Goal: Task Accomplishment & Management: Manage account settings

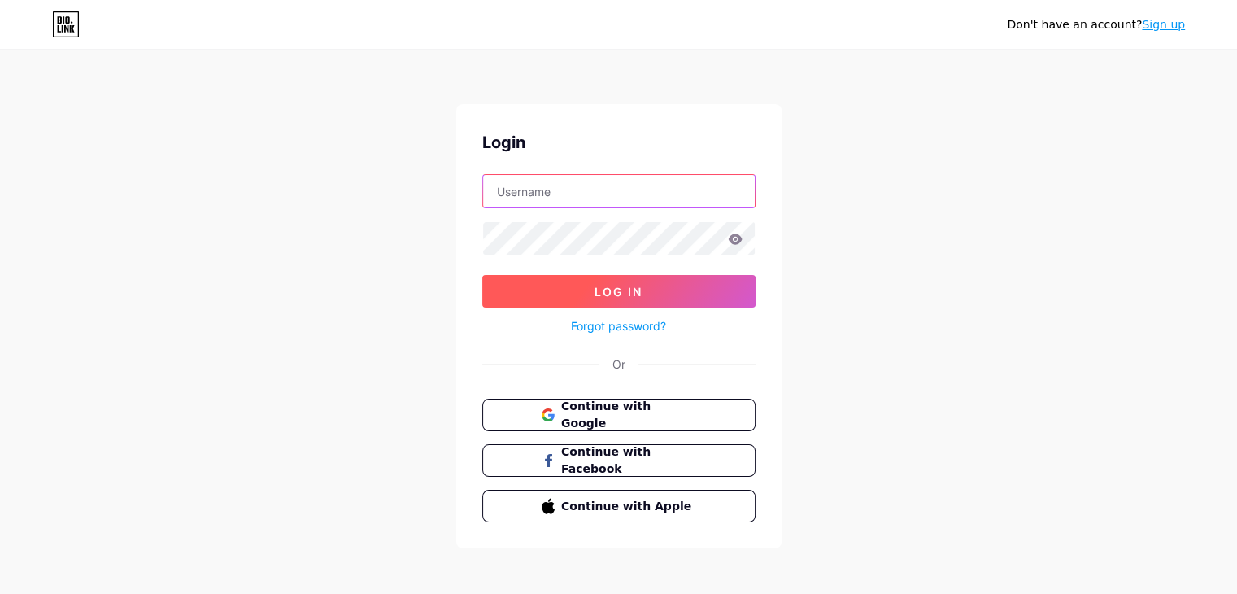
type input "shedryinikita@gmail.com"
click at [664, 290] on button "Log In" at bounding box center [618, 291] width 273 height 33
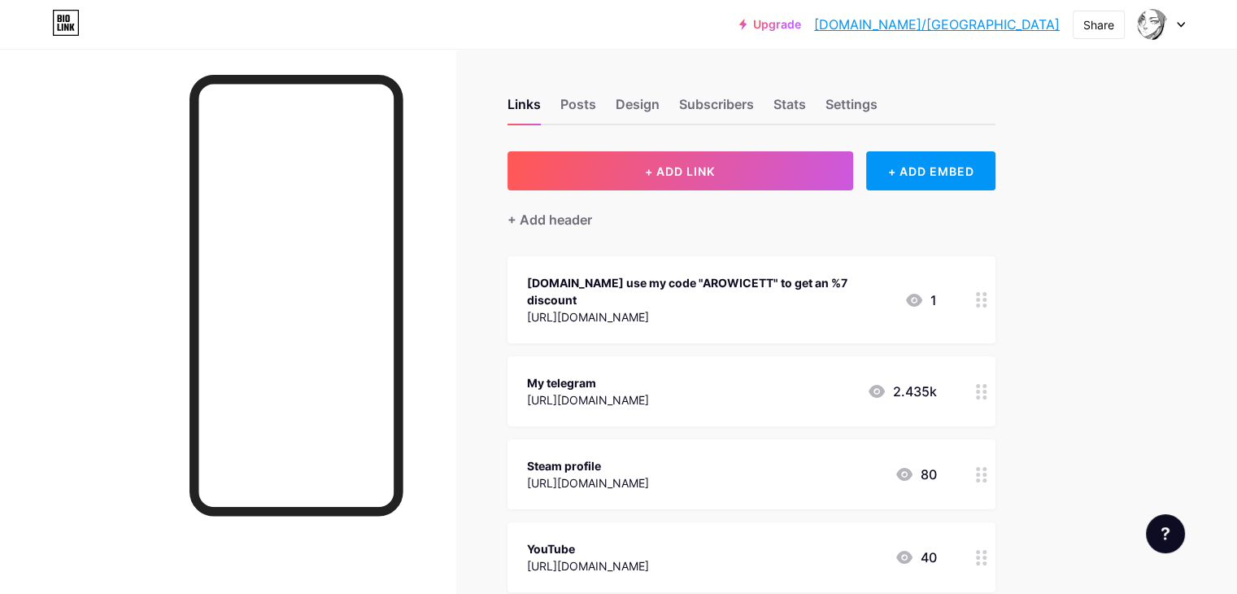
click at [995, 290] on div at bounding box center [982, 299] width 28 height 87
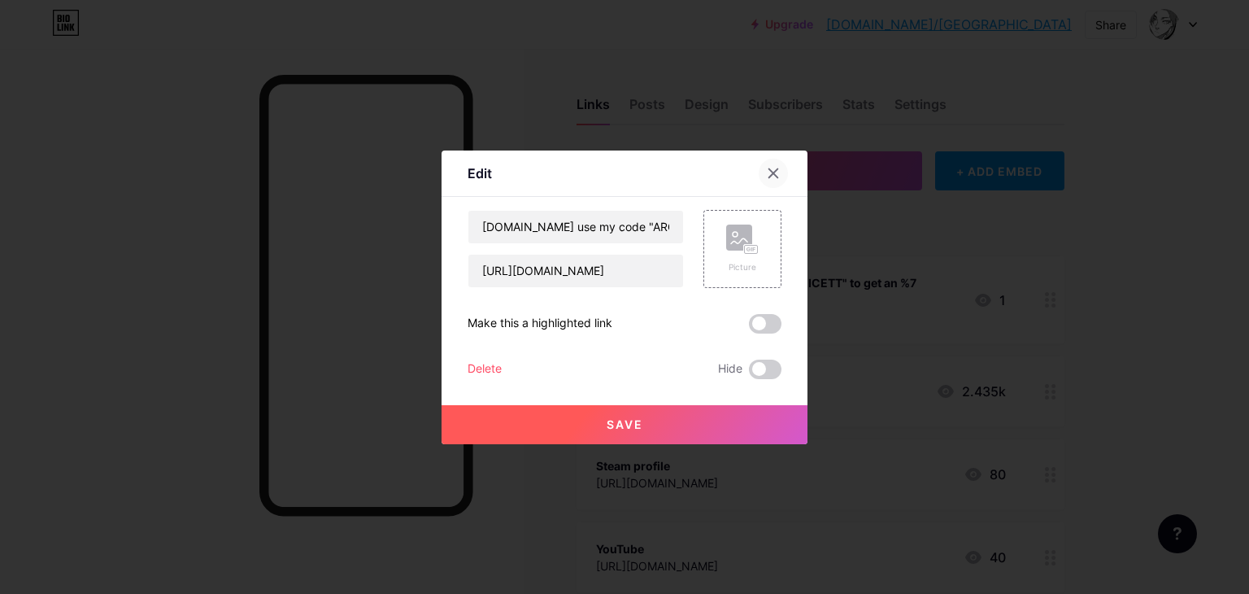
click at [784, 173] on div at bounding box center [773, 173] width 29 height 29
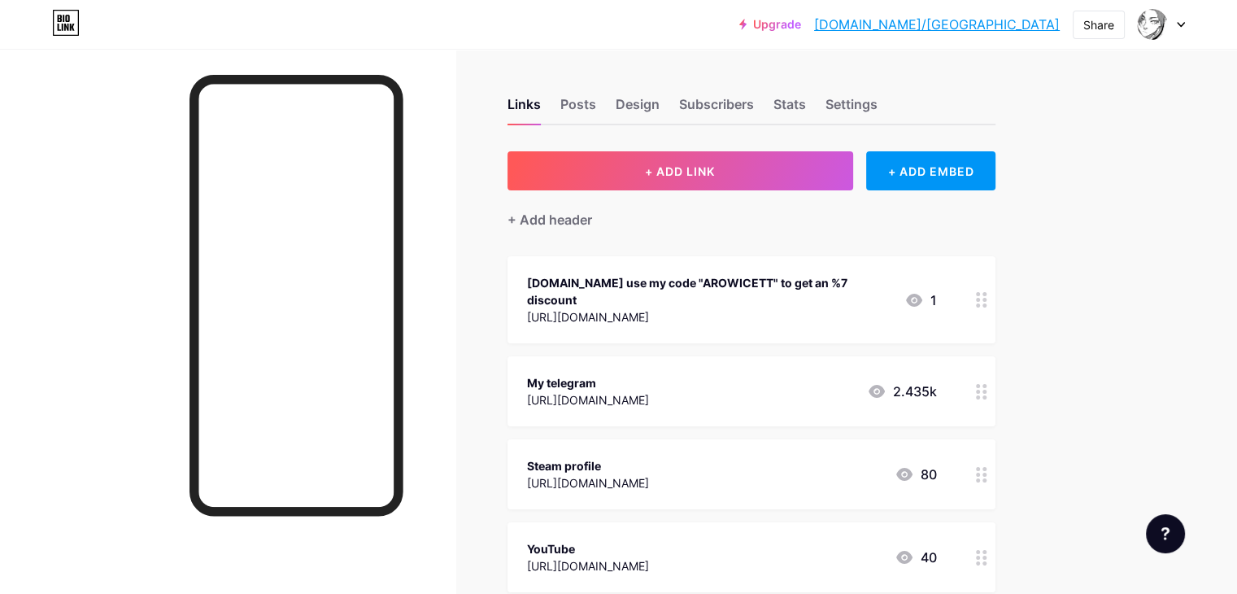
click at [987, 384] on circle at bounding box center [984, 386] width 4 height 4
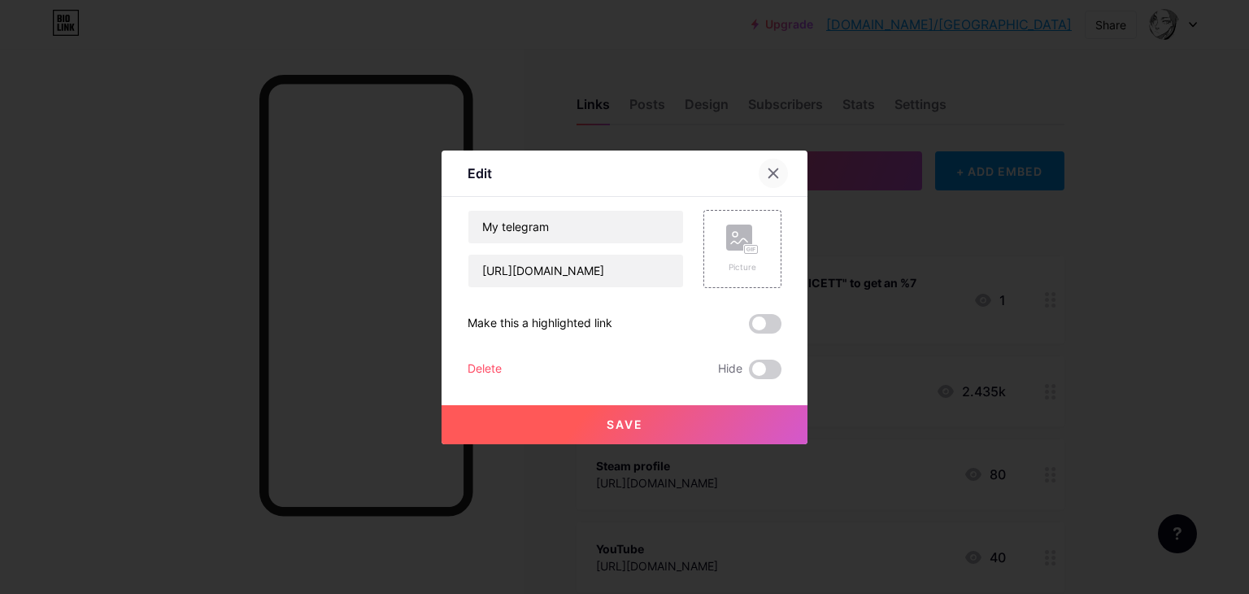
click at [781, 165] on div at bounding box center [773, 173] width 29 height 29
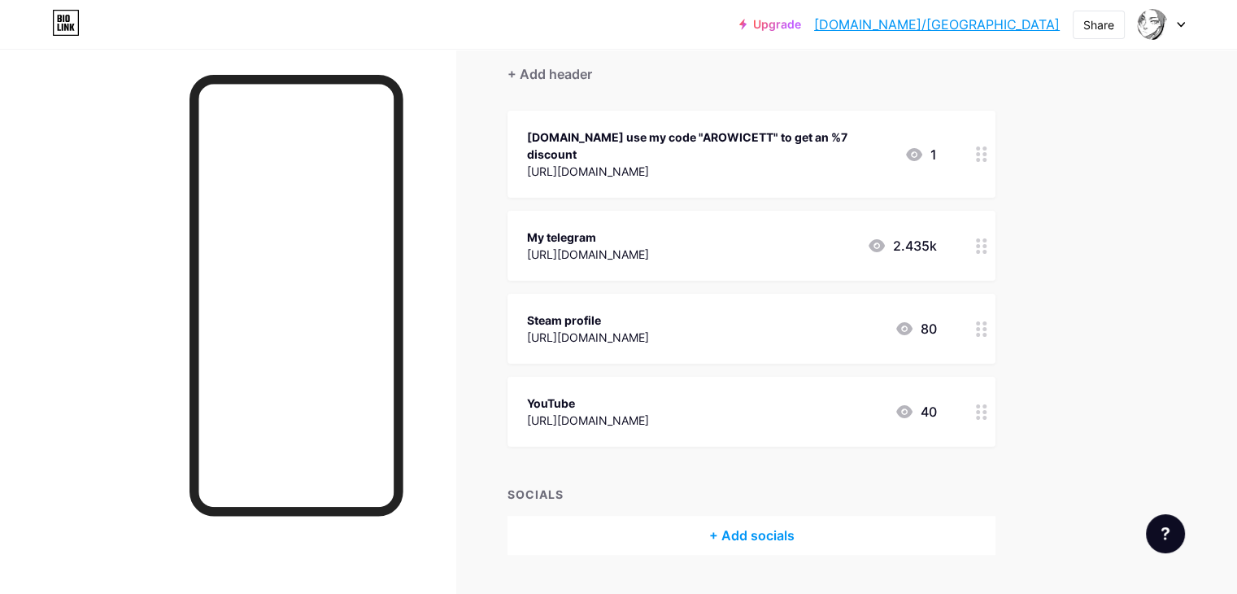
scroll to position [163, 0]
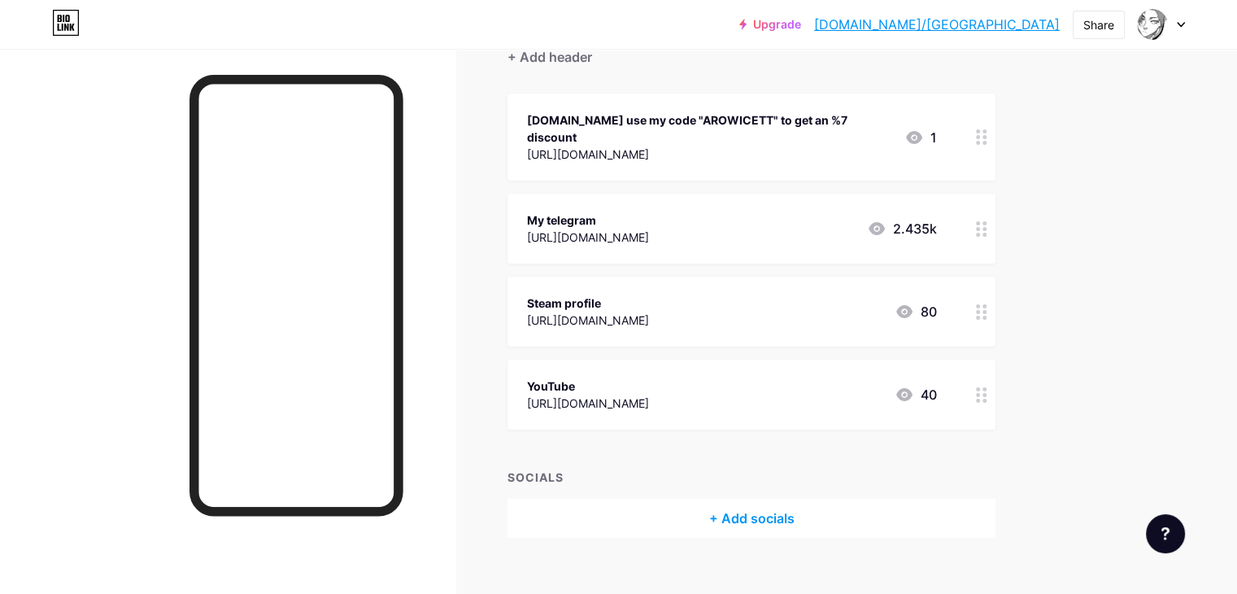
click at [987, 304] on icon at bounding box center [981, 311] width 11 height 15
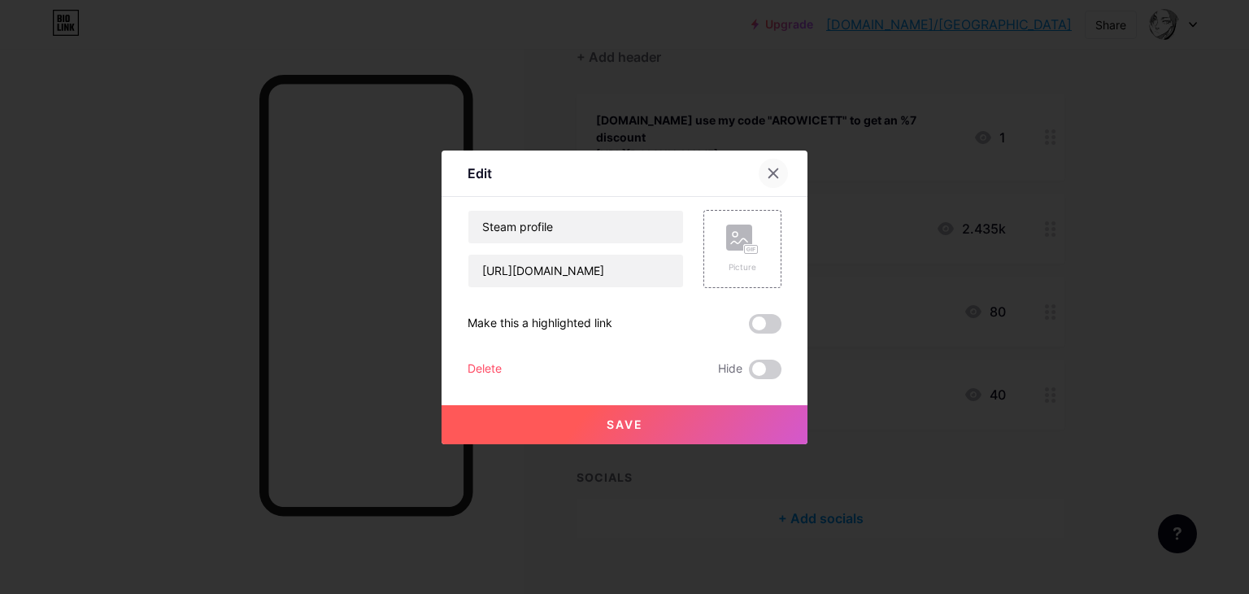
click at [761, 176] on div at bounding box center [773, 173] width 29 height 29
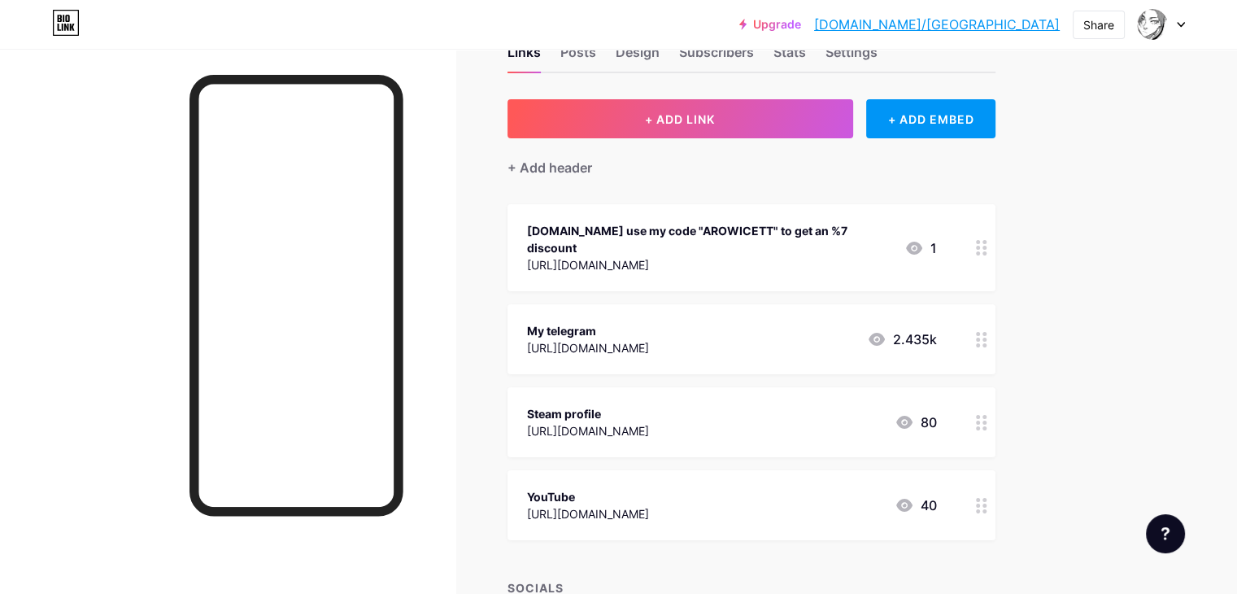
scroll to position [0, 0]
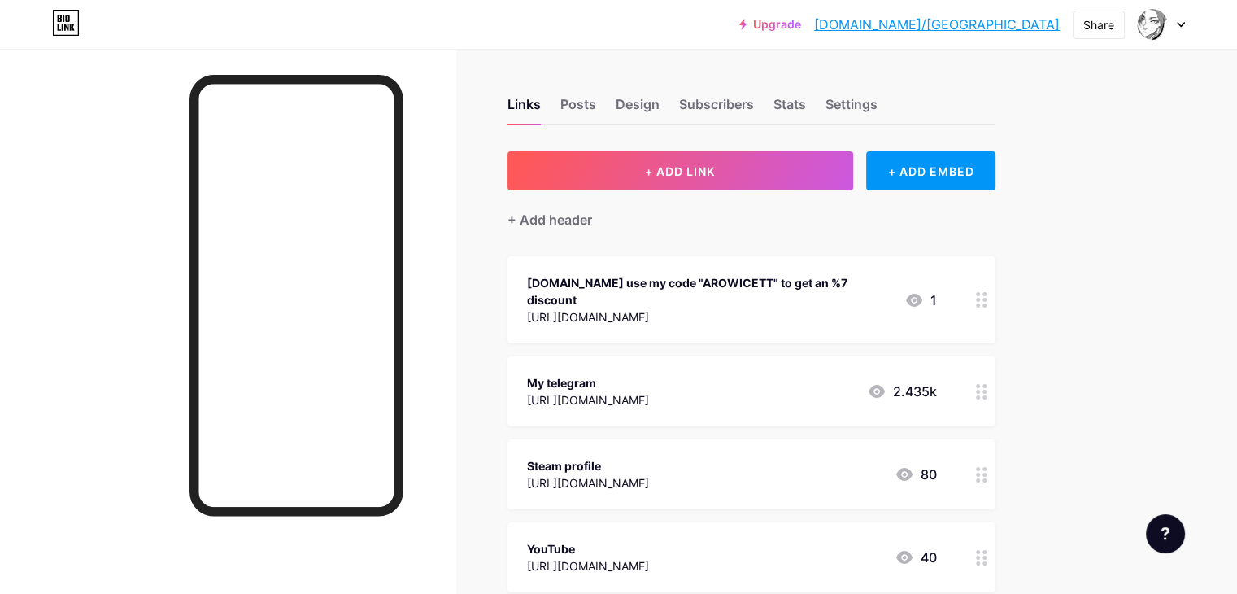
click at [926, 289] on div "Skin.Club use my code "AROWICETT" to get an %7 discount https://l.skin.club/825…" at bounding box center [732, 299] width 410 height 54
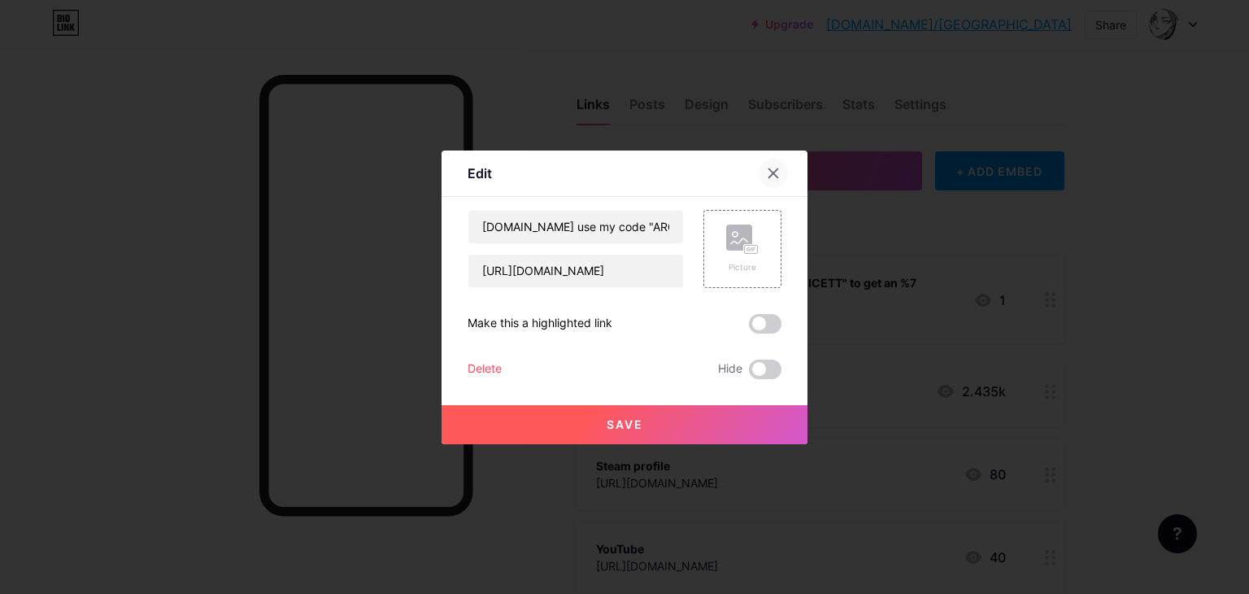
click at [778, 170] on icon at bounding box center [773, 173] width 13 height 13
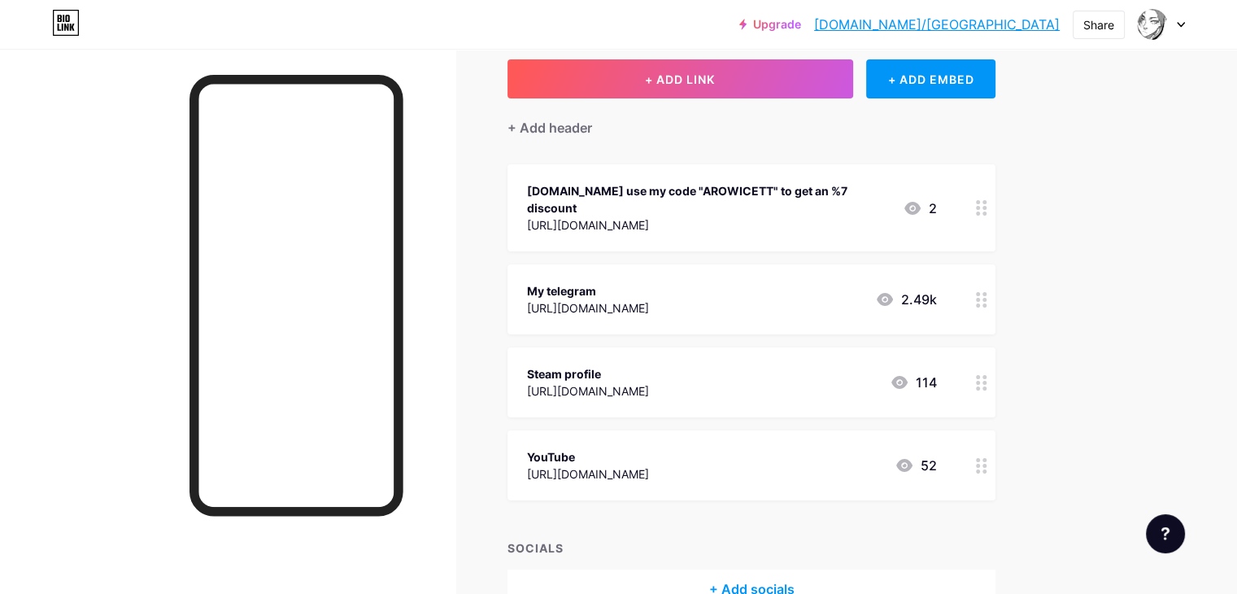
scroll to position [88, 0]
